Goal: Navigation & Orientation: Find specific page/section

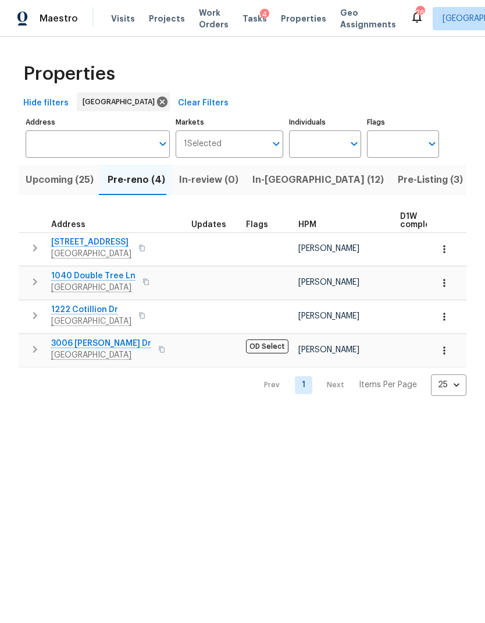
click at [284, 180] on span "In-[GEOGRAPHIC_DATA] (12)" at bounding box center [319, 180] width 132 height 16
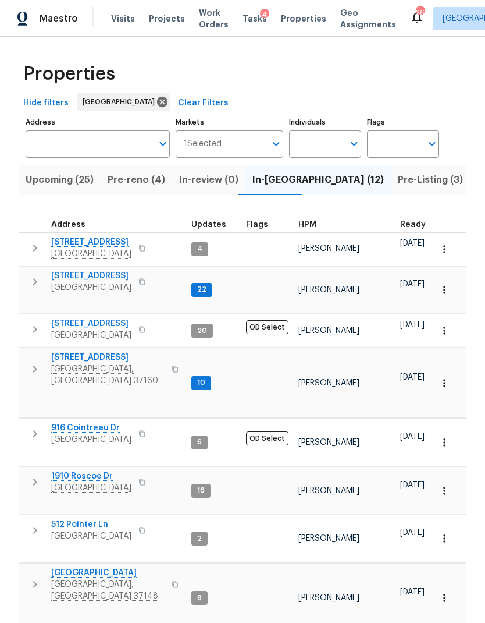
click at [398, 181] on span "Pre-Listing (3)" at bounding box center [430, 180] width 65 height 16
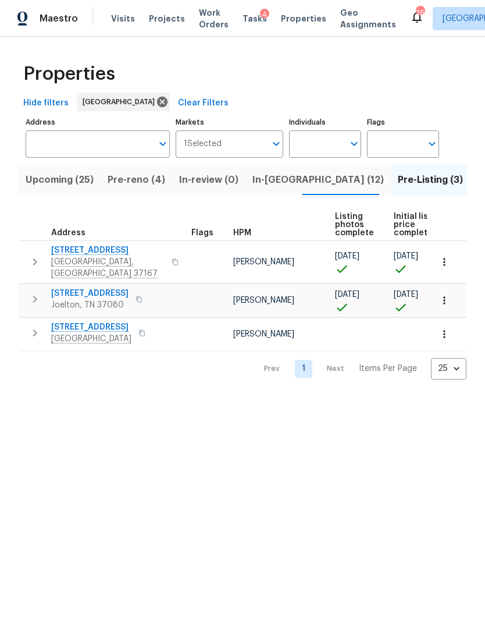
click at [36, 300] on button "button" at bounding box center [34, 298] width 23 height 23
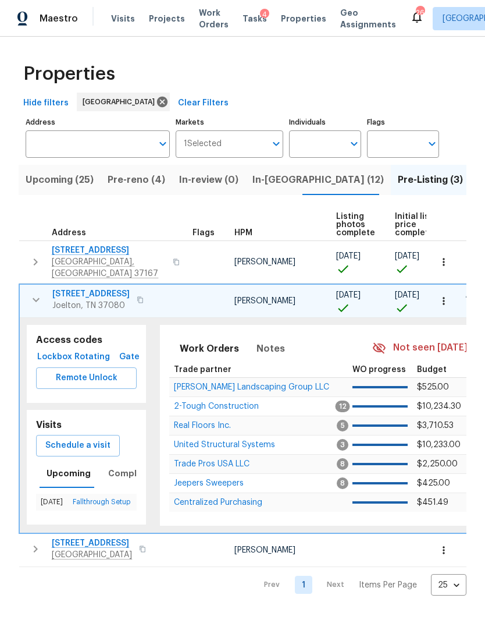
click at [63, 350] on span "Lockbox" at bounding box center [55, 357] width 28 height 15
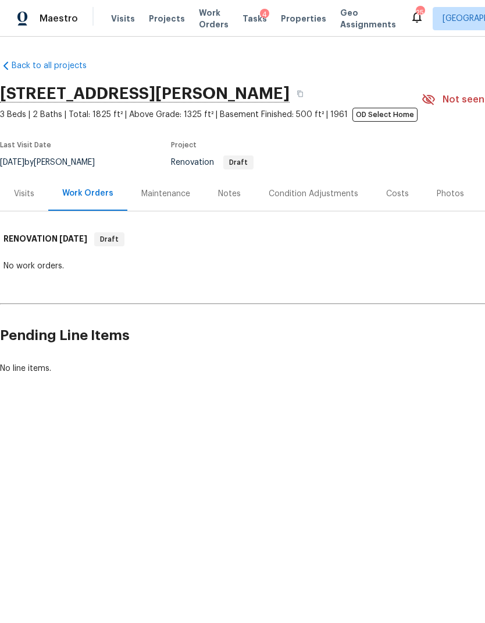
click at [27, 197] on div "Visits" at bounding box center [24, 194] width 20 height 12
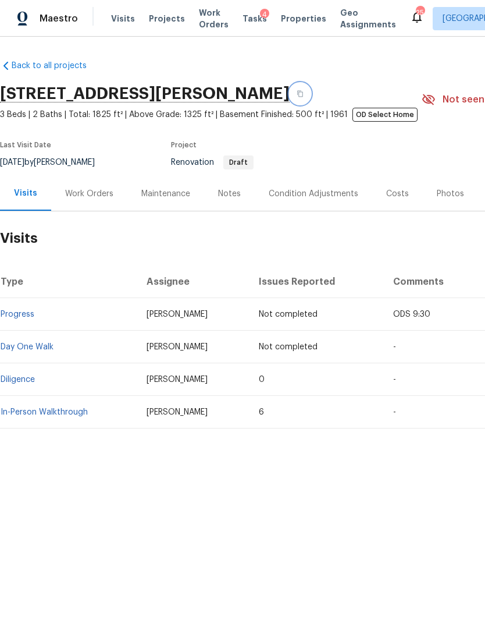
click at [311, 87] on button "button" at bounding box center [300, 93] width 21 height 21
click at [235, 199] on div "Notes" at bounding box center [229, 194] width 23 height 12
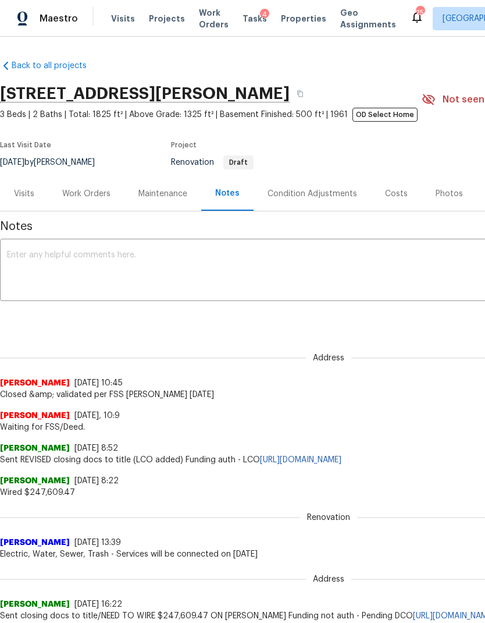
click at [390, 200] on div "Costs" at bounding box center [396, 193] width 51 height 34
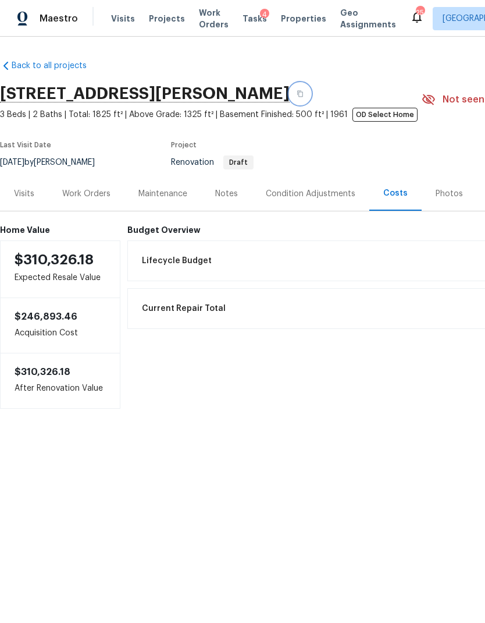
click at [311, 93] on button "button" at bounding box center [300, 93] width 21 height 21
click at [283, 20] on span "Properties" at bounding box center [303, 19] width 45 height 12
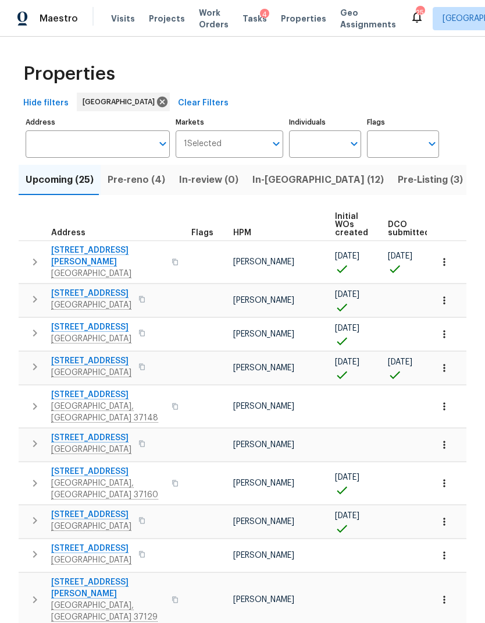
click at [282, 178] on span "In-[GEOGRAPHIC_DATA] (12)" at bounding box center [319, 180] width 132 height 16
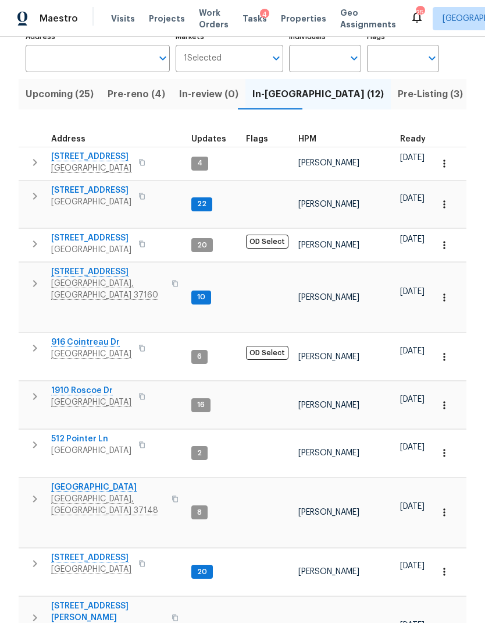
scroll to position [85, 0]
click at [104, 267] on span "[STREET_ADDRESS]" at bounding box center [107, 273] width 113 height 12
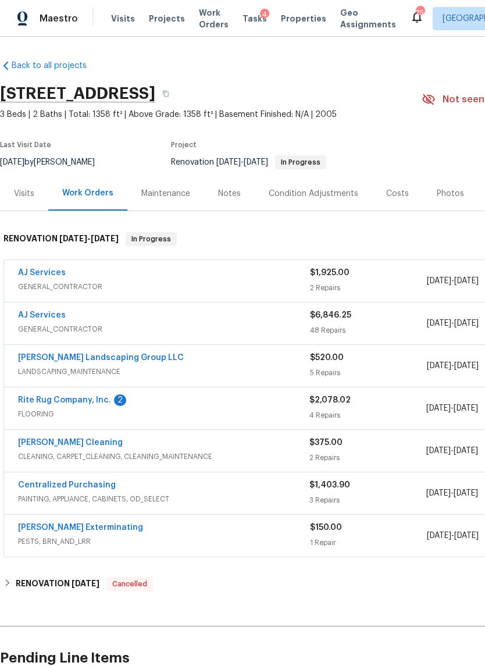
click at [224, 199] on div "Notes" at bounding box center [229, 194] width 23 height 12
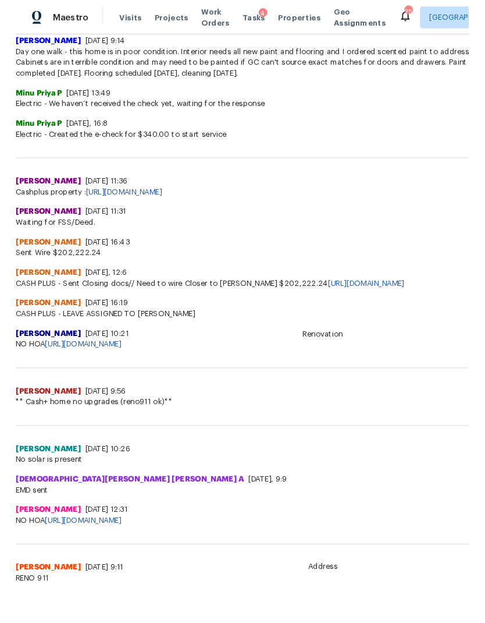
scroll to position [436, 0]
